Goal: Task Accomplishment & Management: Manage account settings

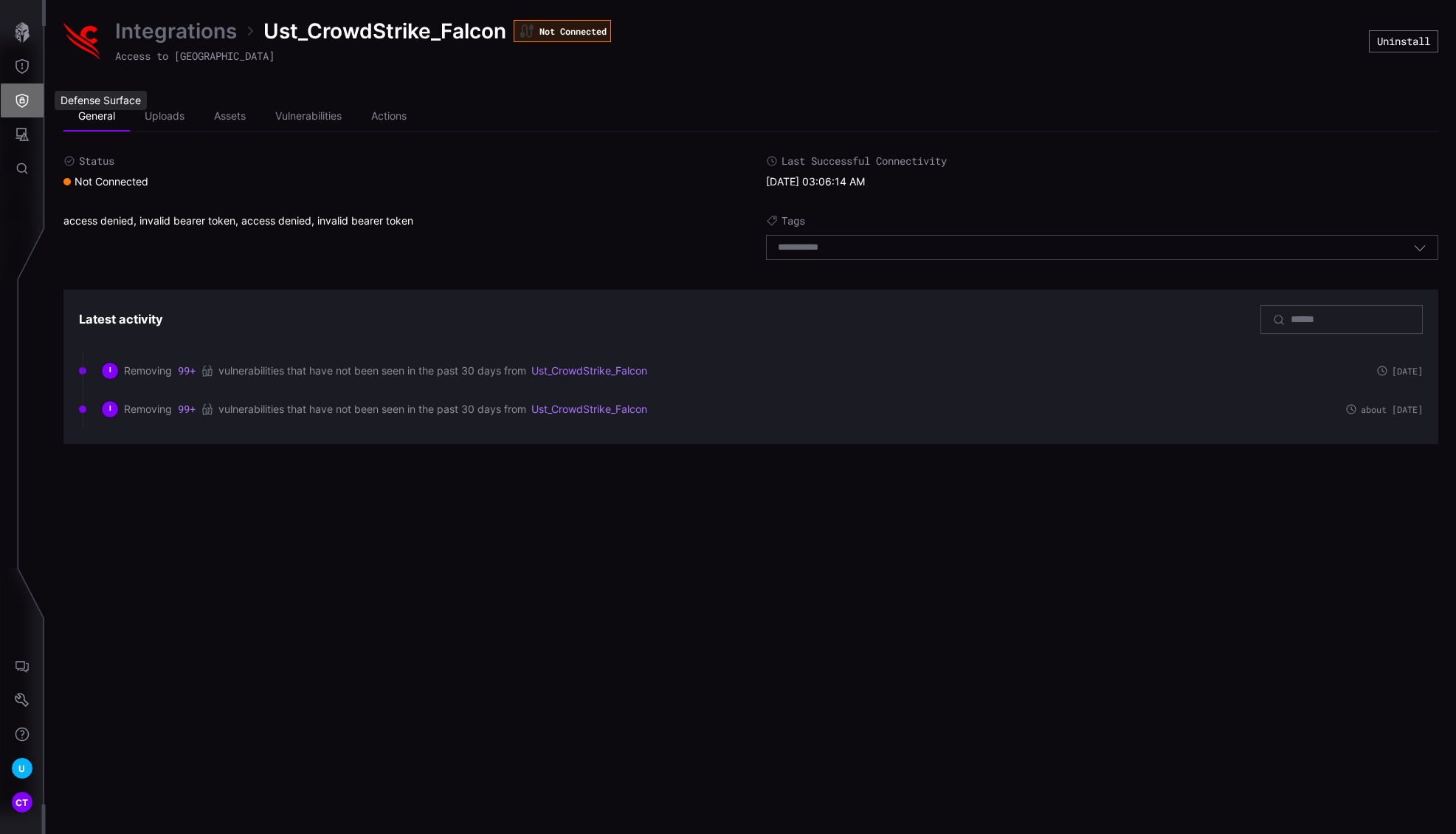
click at [24, 104] on icon "Defense Surface" at bounding box center [22, 101] width 15 height 15
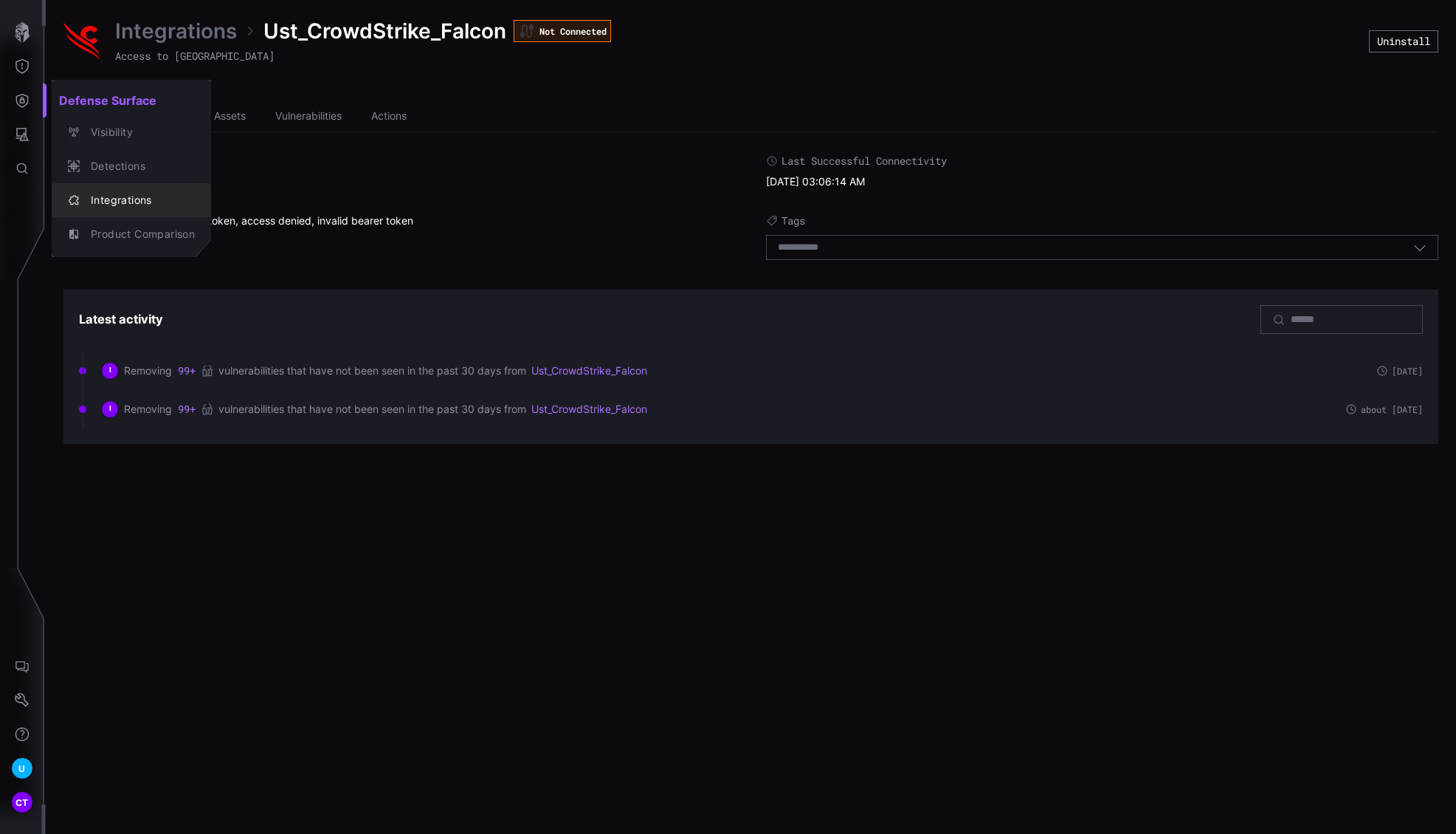
click at [136, 199] on div "Integrations" at bounding box center [140, 200] width 112 height 18
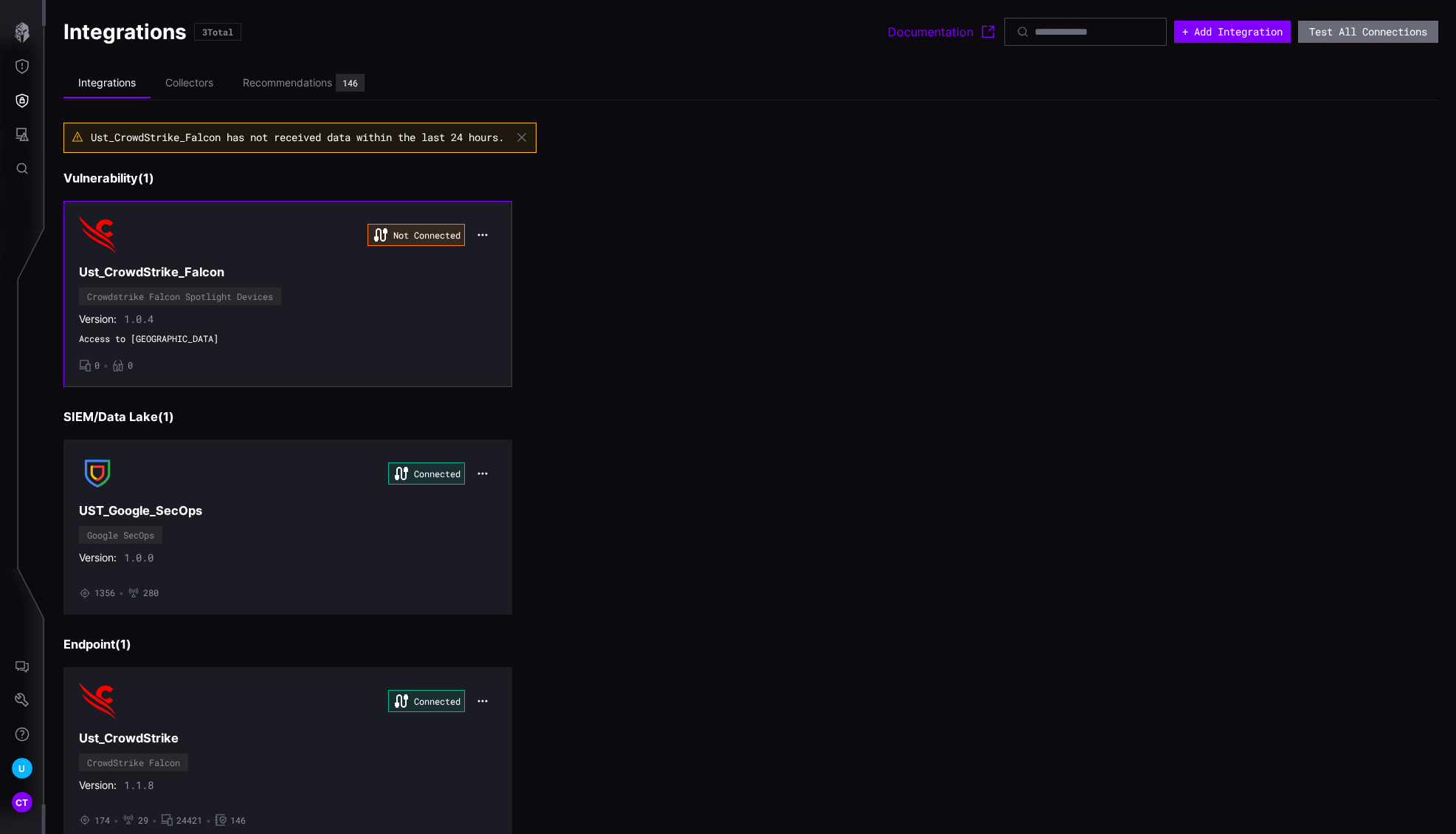
click at [480, 235] on icon "button" at bounding box center [483, 235] width 12 height 12
click at [499, 262] on div "Edit" at bounding box center [507, 267] width 50 height 13
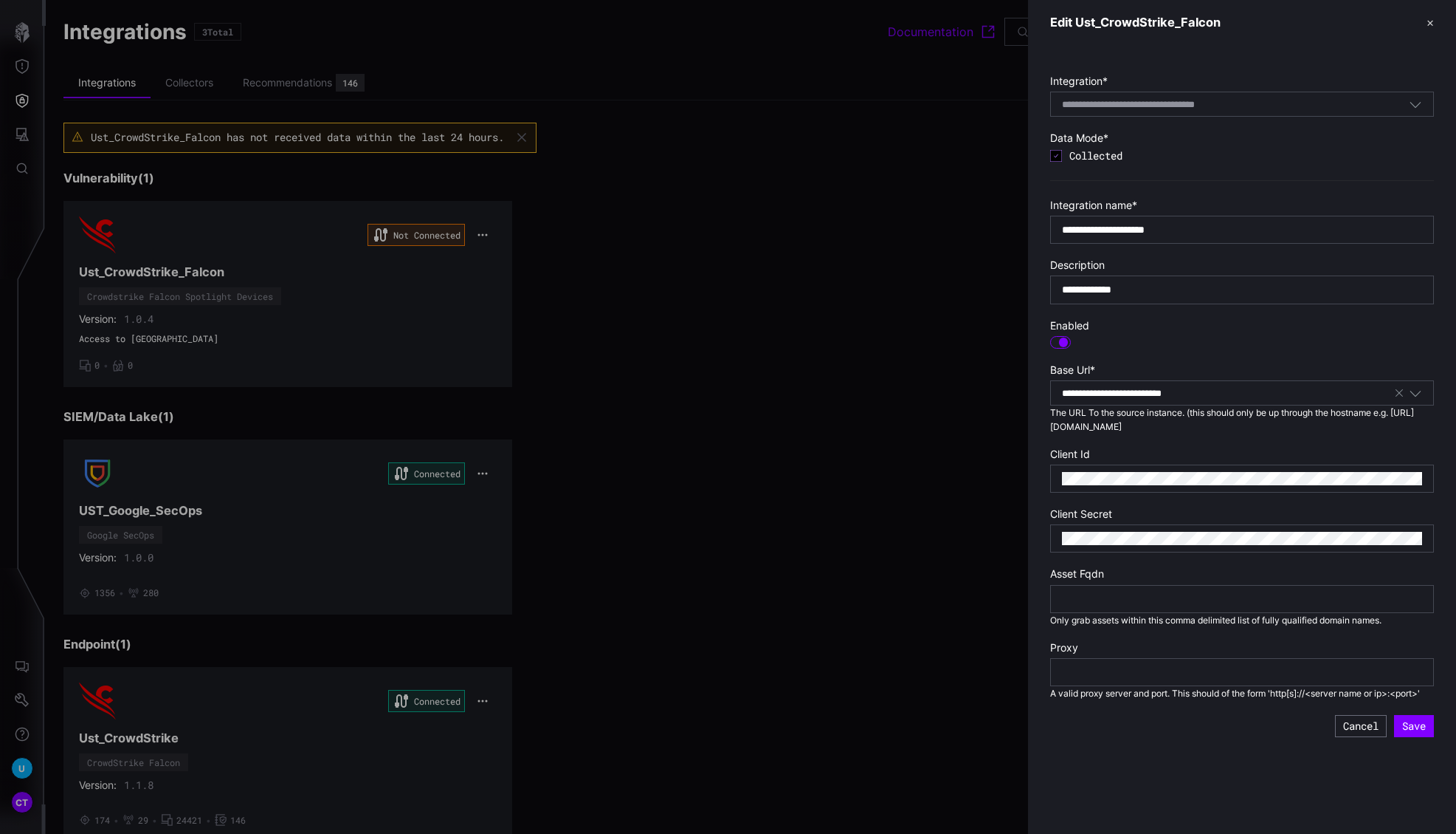
click at [1145, 466] on div at bounding box center [1242, 478] width 384 height 28
click at [1190, 480] on div at bounding box center [1242, 478] width 384 height 28
click at [475, 229] on div at bounding box center [728, 417] width 1456 height 834
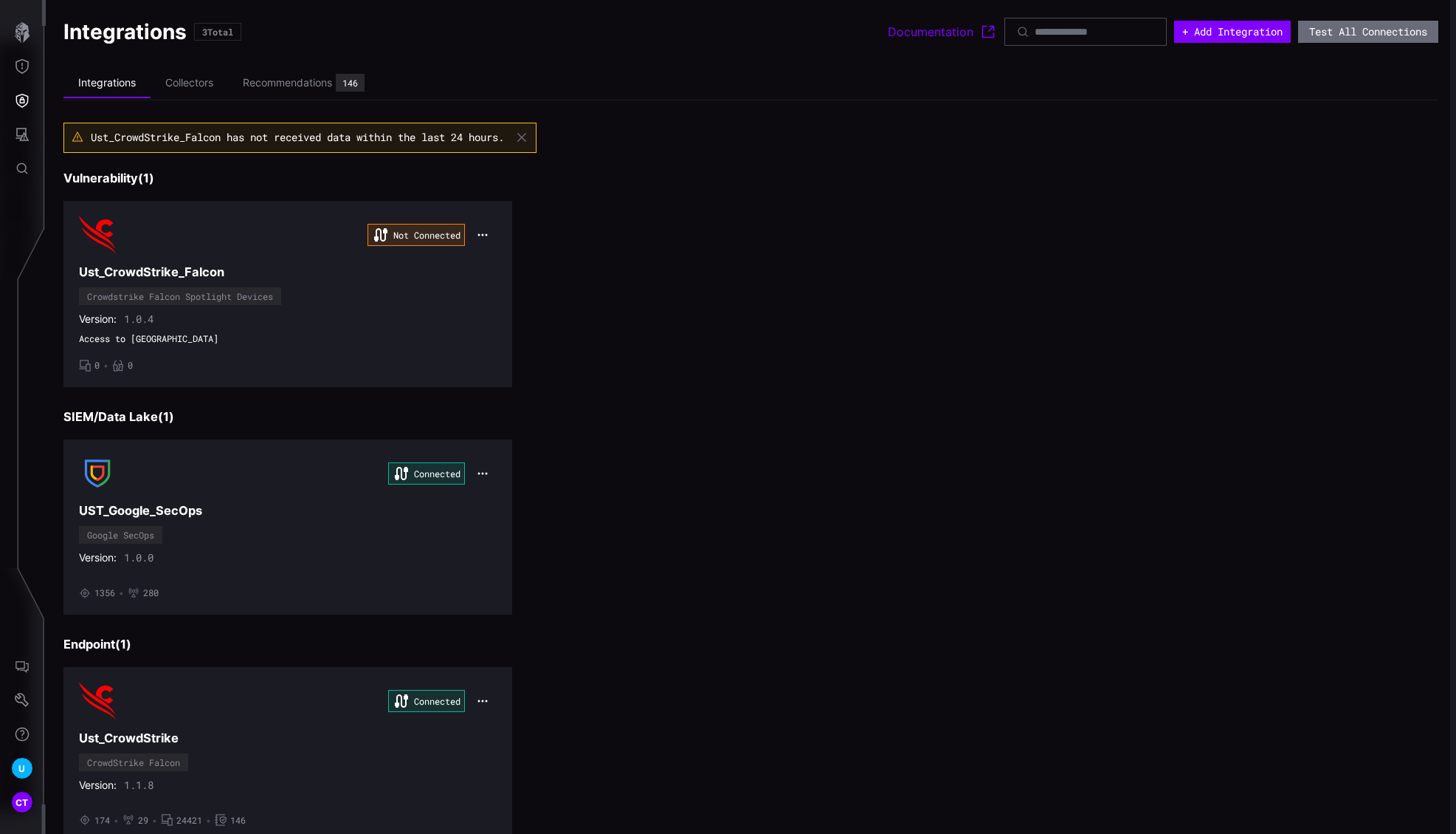
click at [479, 234] on div at bounding box center [728, 417] width 1456 height 834
click at [481, 238] on icon "button" at bounding box center [483, 235] width 11 height 11
click at [403, 306] on div "Not Connected Ust_CrowdStrike_Falcon Crowdstrike Falcon Spotlight Devices Versi…" at bounding box center [288, 294] width 418 height 155
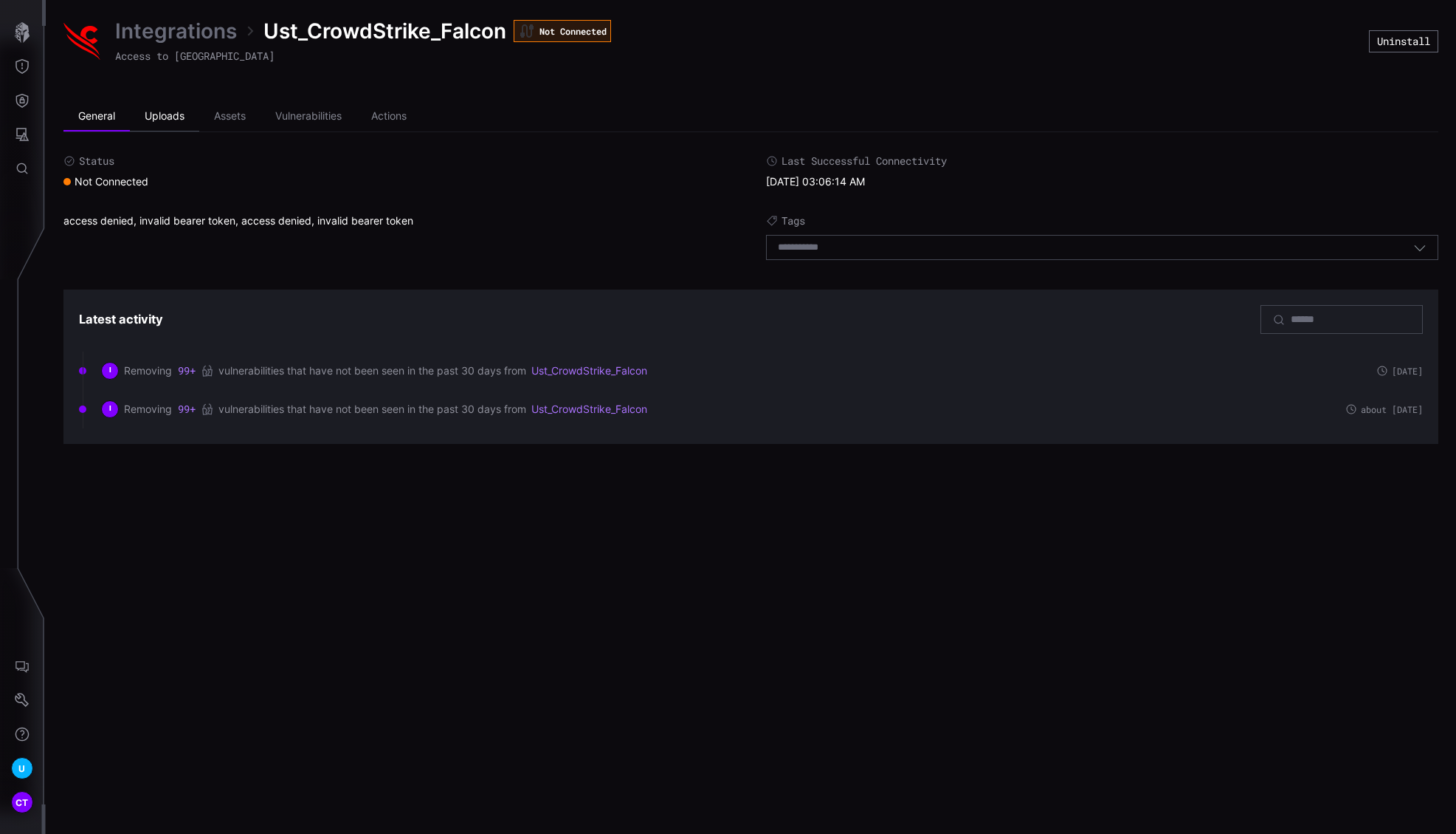
click at [172, 105] on li "Uploads" at bounding box center [164, 117] width 69 height 30
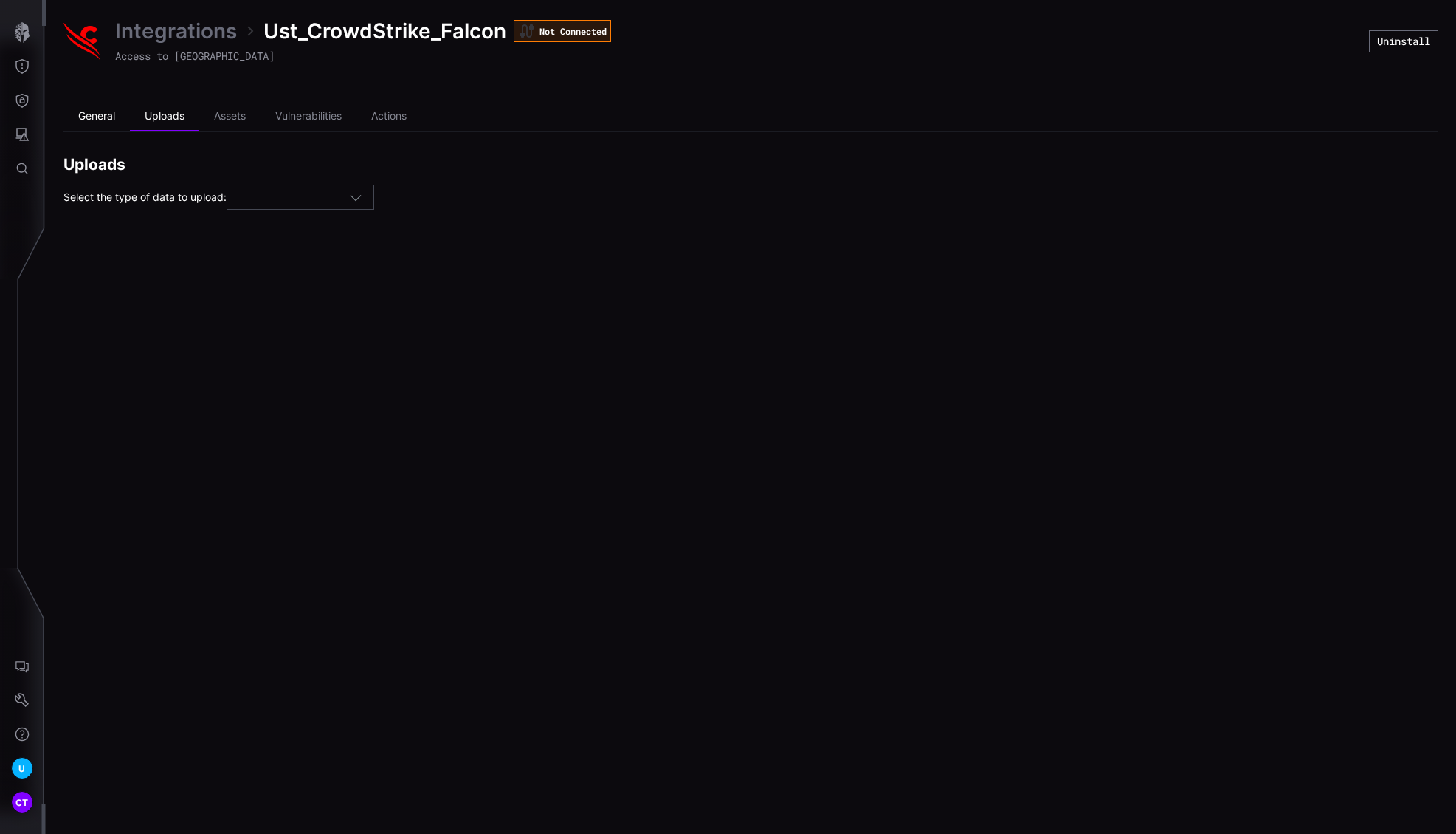
click at [104, 106] on li "General" at bounding box center [97, 117] width 66 height 30
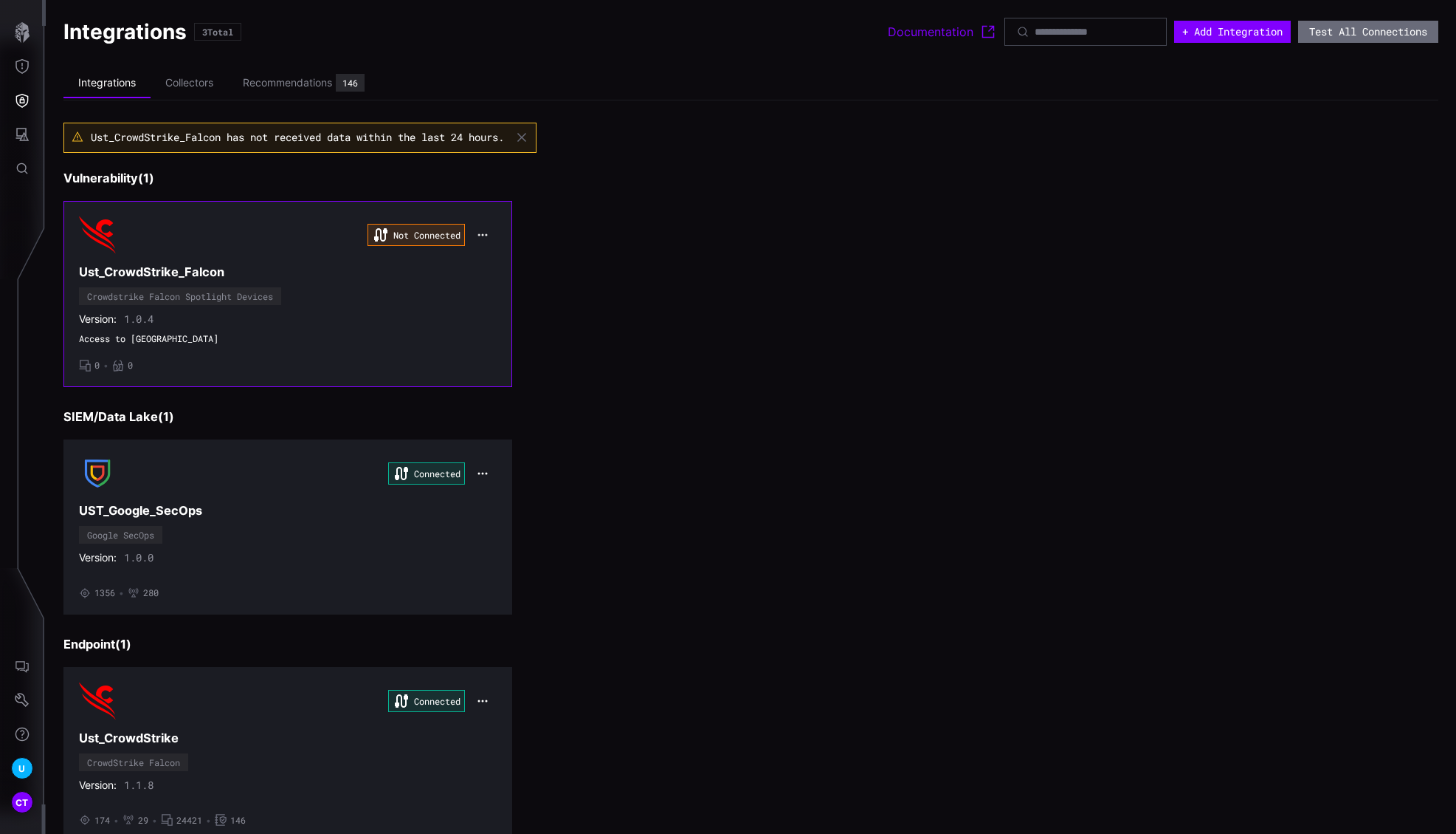
click at [478, 235] on icon "button" at bounding box center [483, 234] width 10 height 2
click at [500, 269] on div "Edit" at bounding box center [507, 267] width 50 height 13
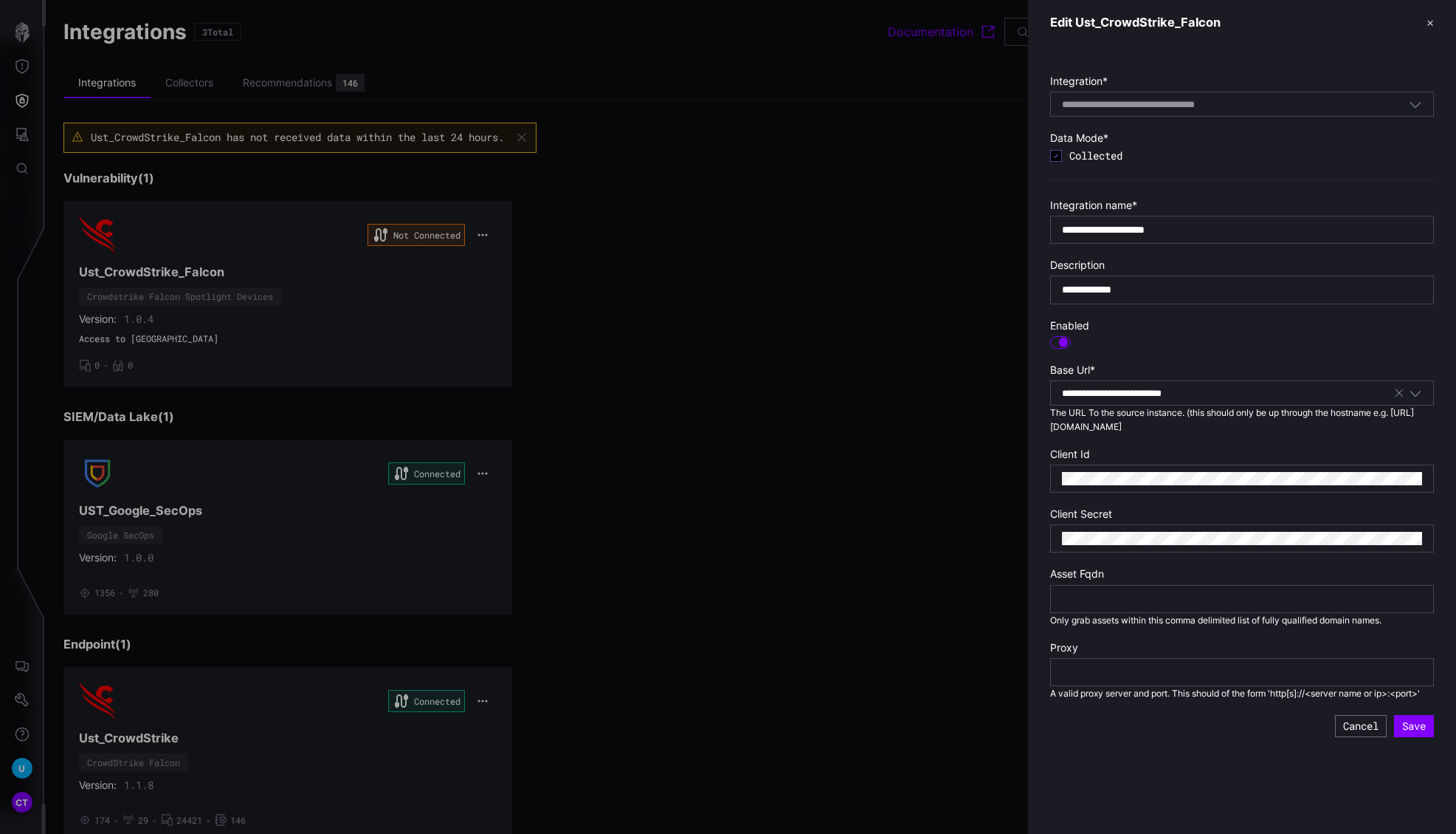
click at [418, 328] on div at bounding box center [728, 417] width 1456 height 834
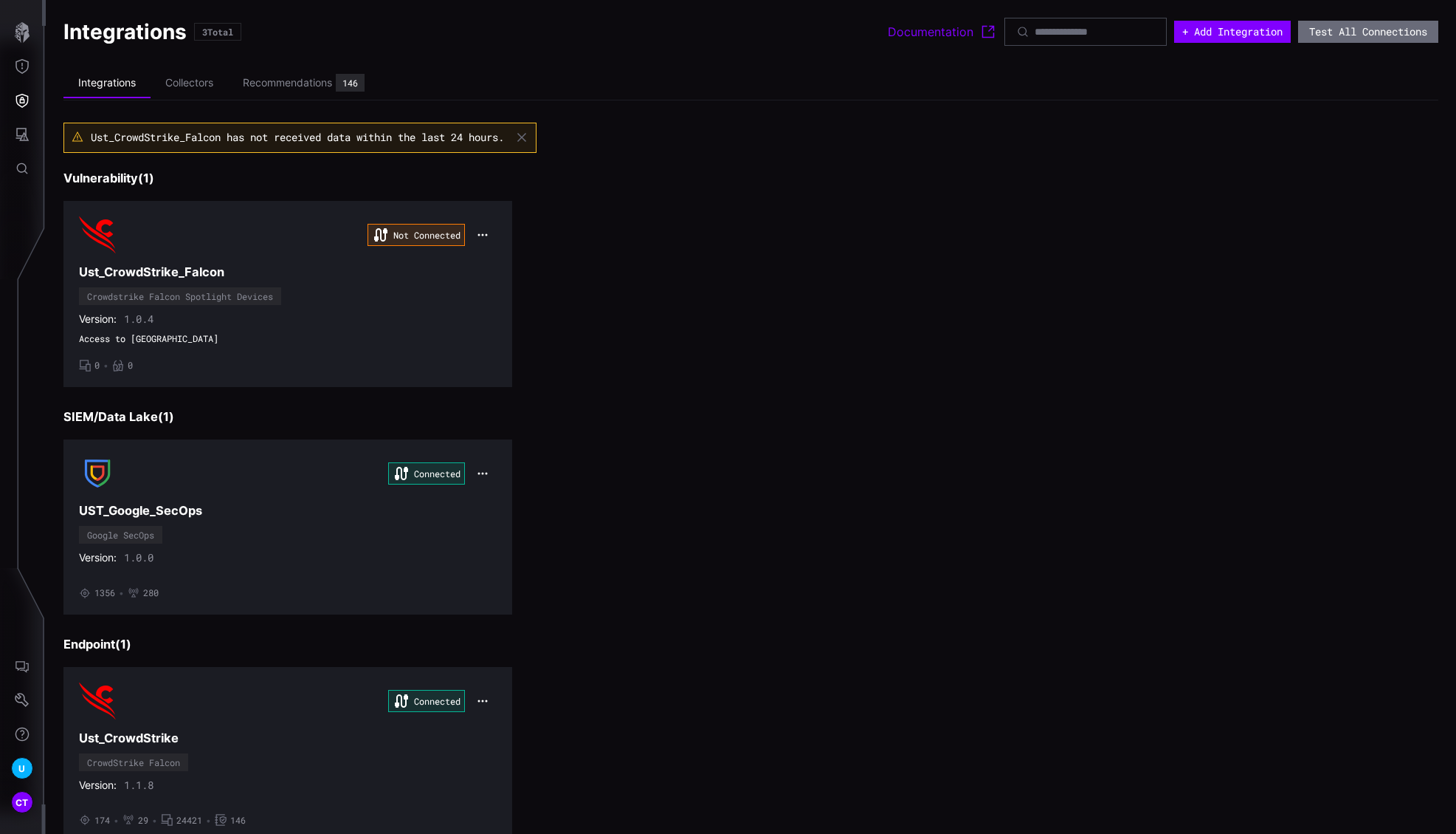
click at [478, 235] on div at bounding box center [728, 417] width 1456 height 834
click at [478, 235] on icon "button" at bounding box center [483, 235] width 12 height 12
click at [501, 263] on div "Edit" at bounding box center [507, 267] width 50 height 13
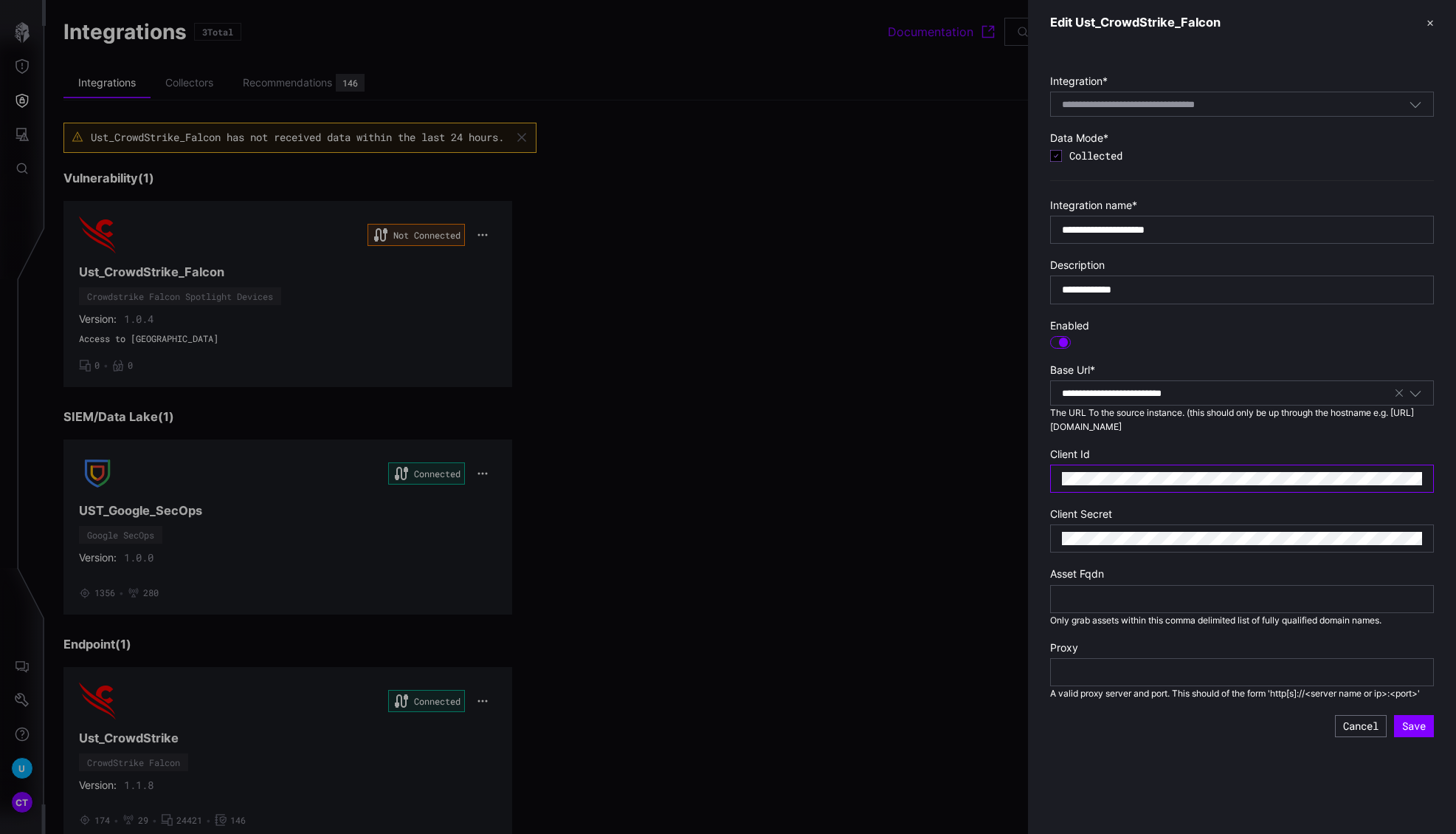
click at [1134, 470] on div at bounding box center [1242, 478] width 384 height 28
click at [1111, 481] on div at bounding box center [1242, 478] width 384 height 28
